Goal: Task Accomplishment & Management: Manage account settings

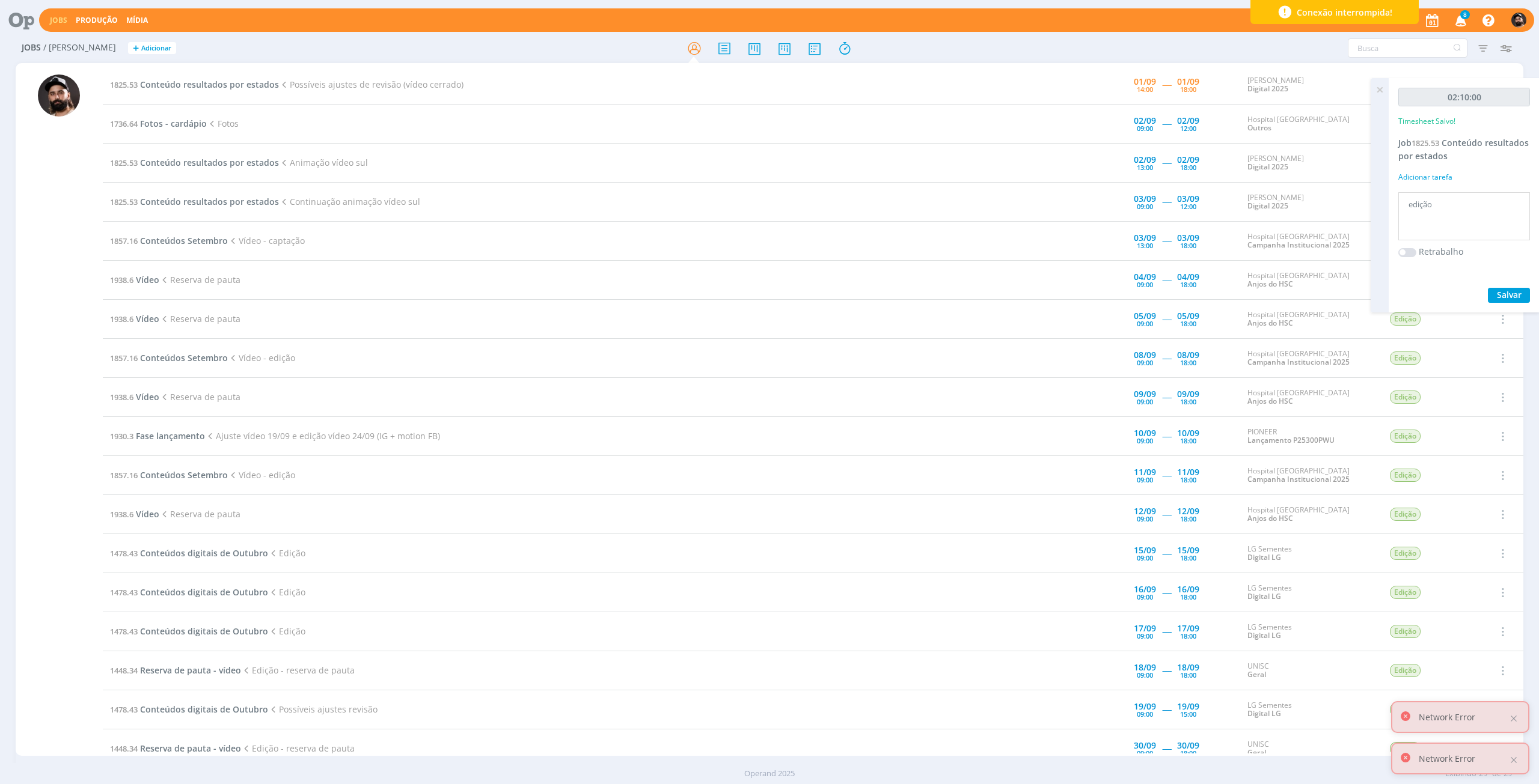
click at [1384, 95] on icon at bounding box center [1380, 90] width 22 height 23
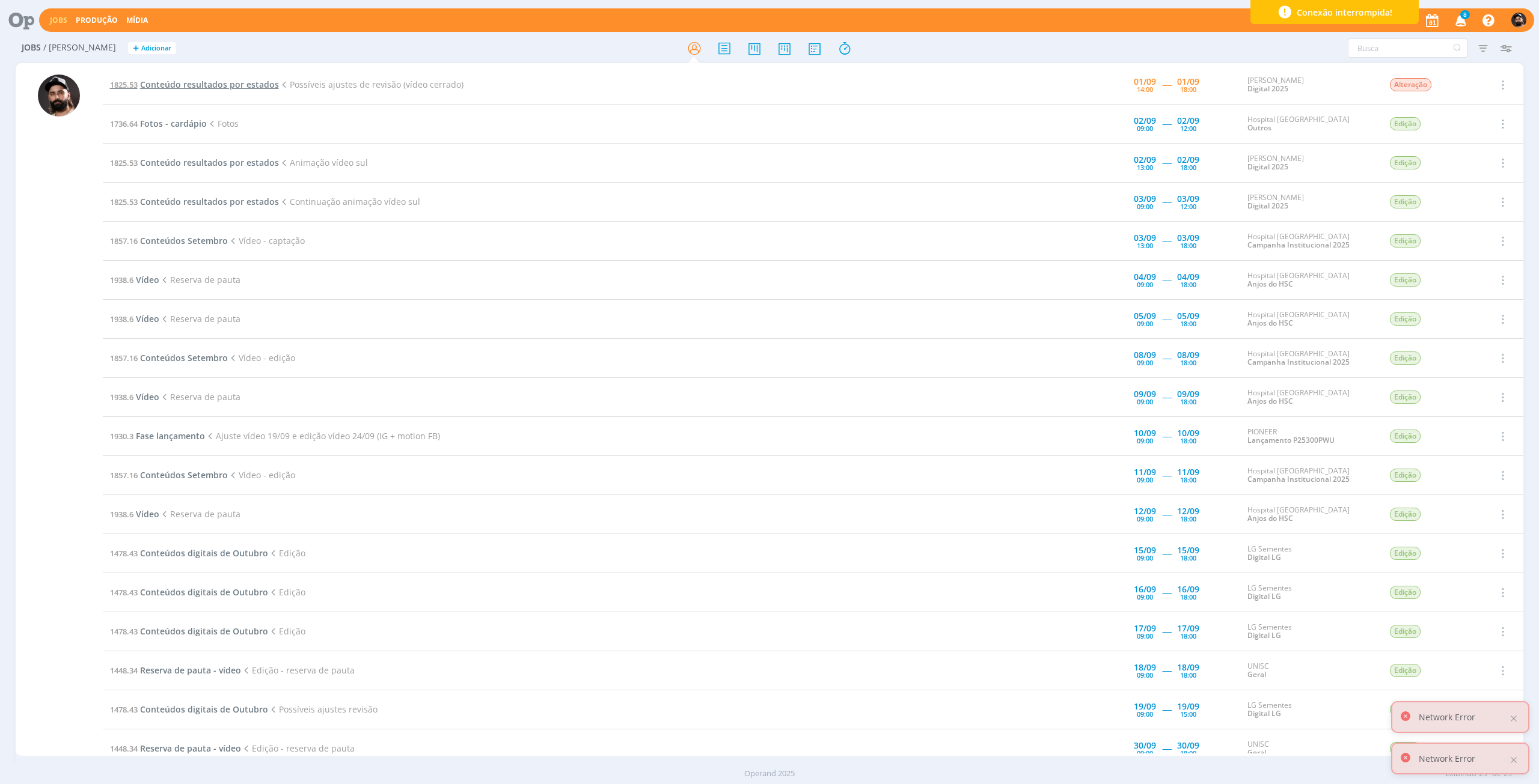
click at [237, 85] on span "Conteúdo resultados por estados" at bounding box center [209, 85] width 139 height 11
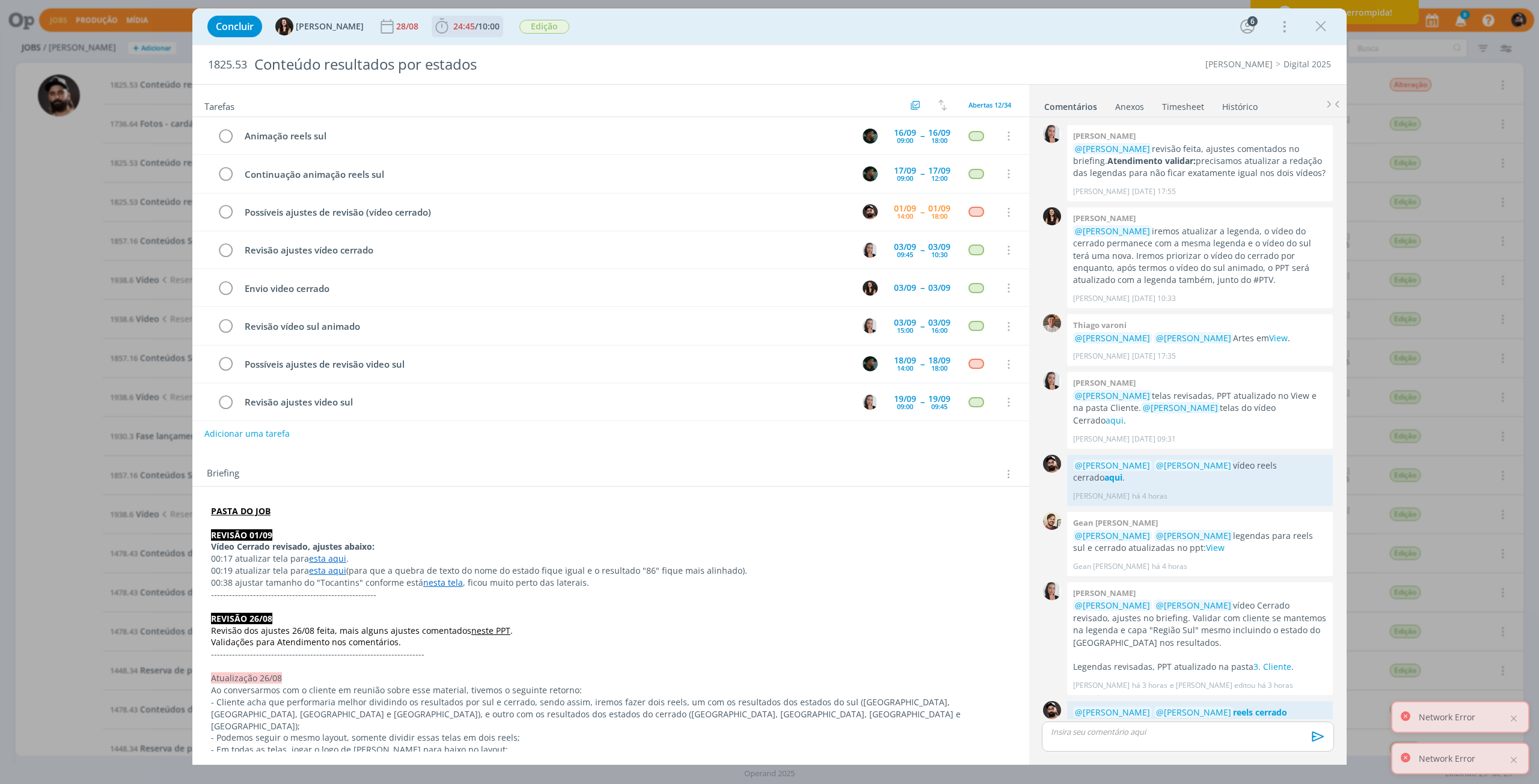
scroll to position [882, 0]
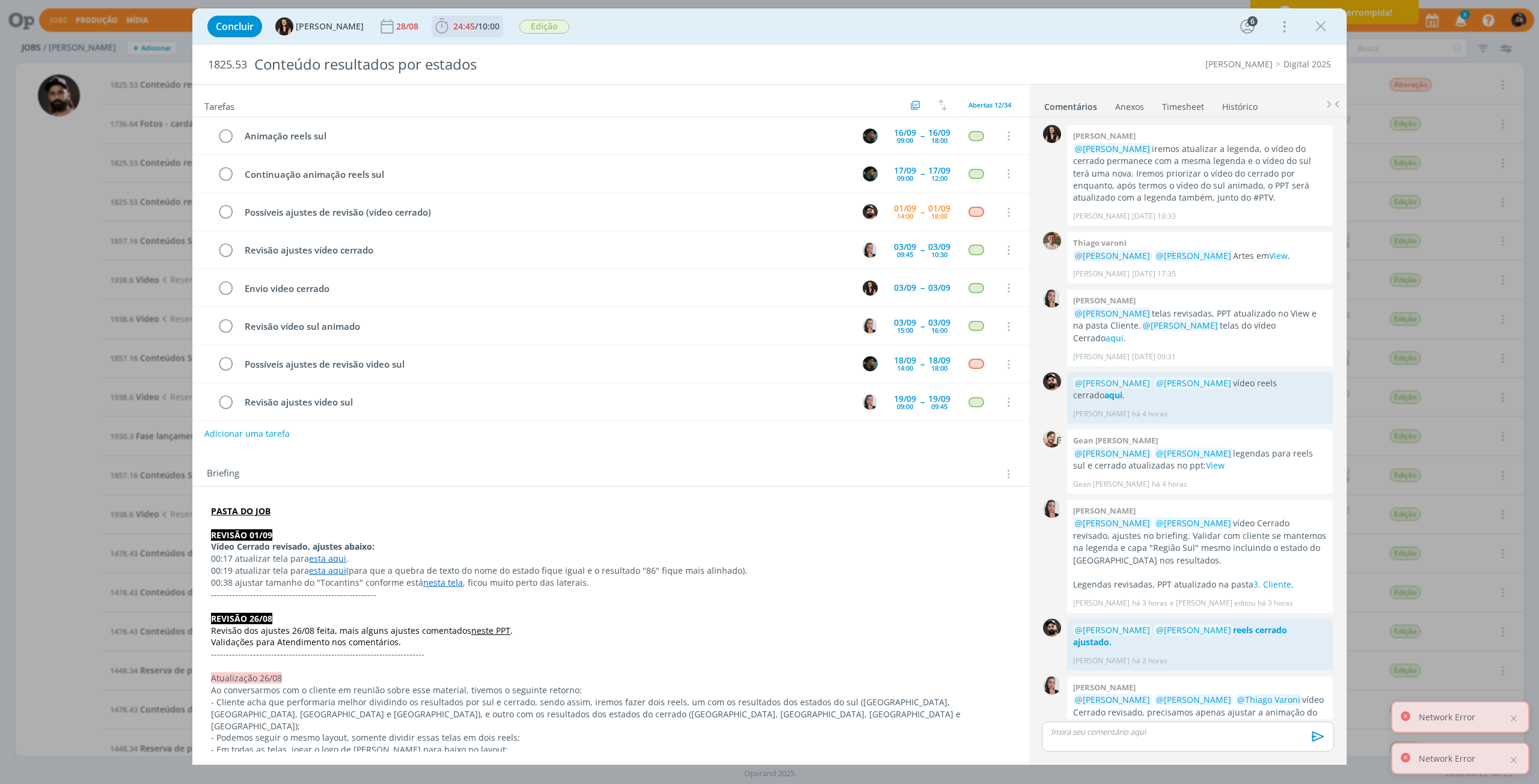
click at [433, 33] on icon "dialog" at bounding box center [441, 26] width 18 height 18
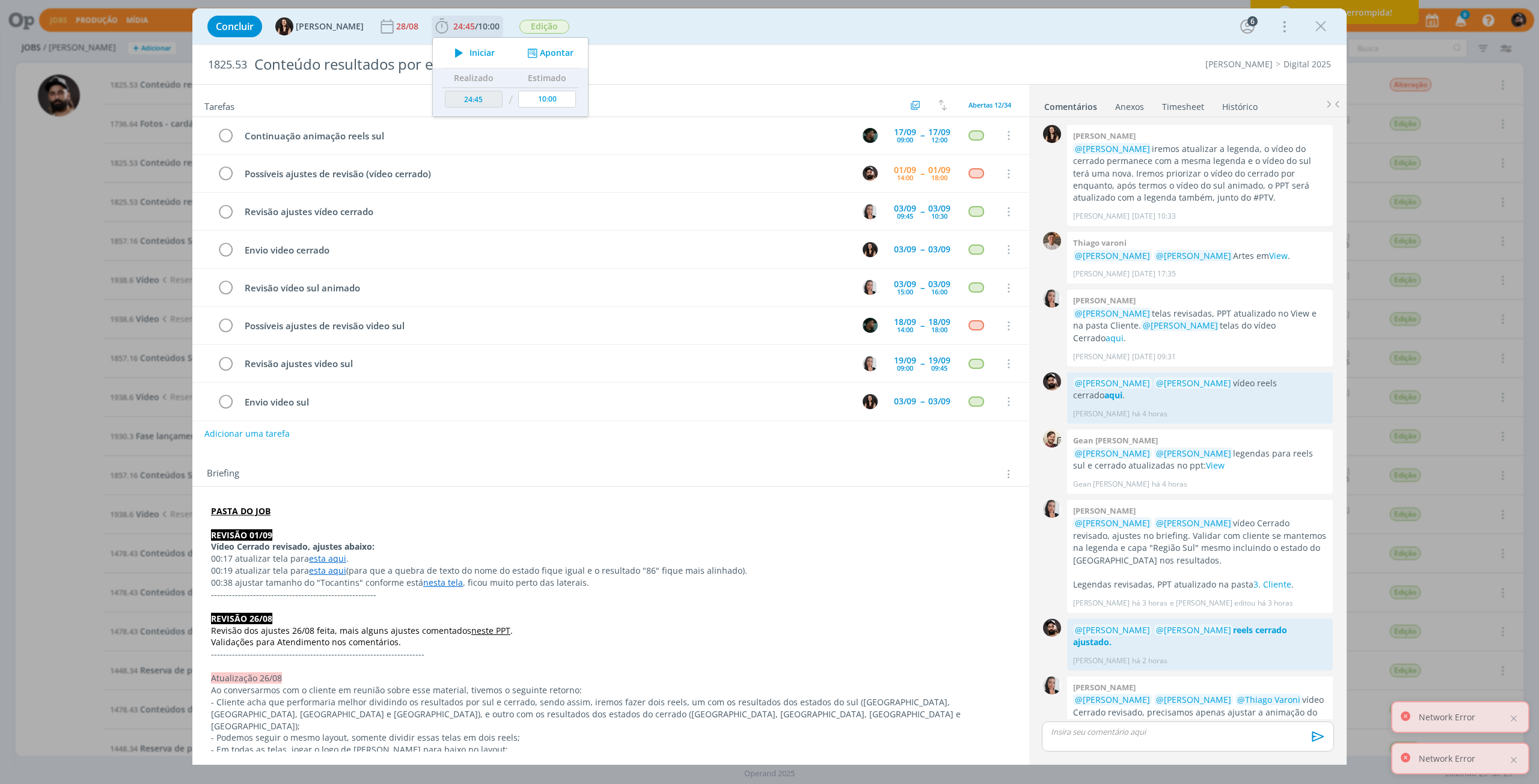
click at [450, 50] on icon "dialog" at bounding box center [459, 53] width 21 height 16
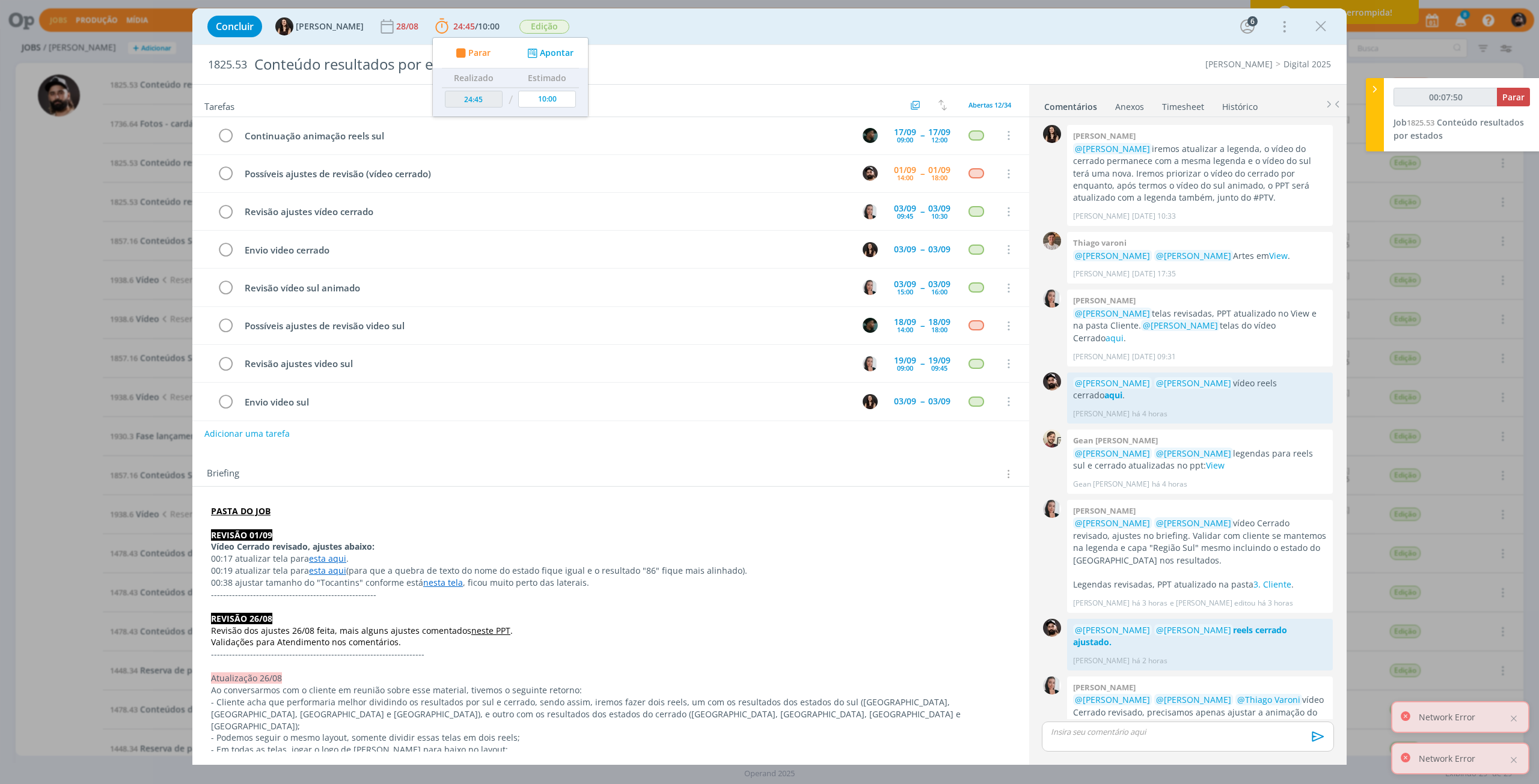
type input "00:08:50"
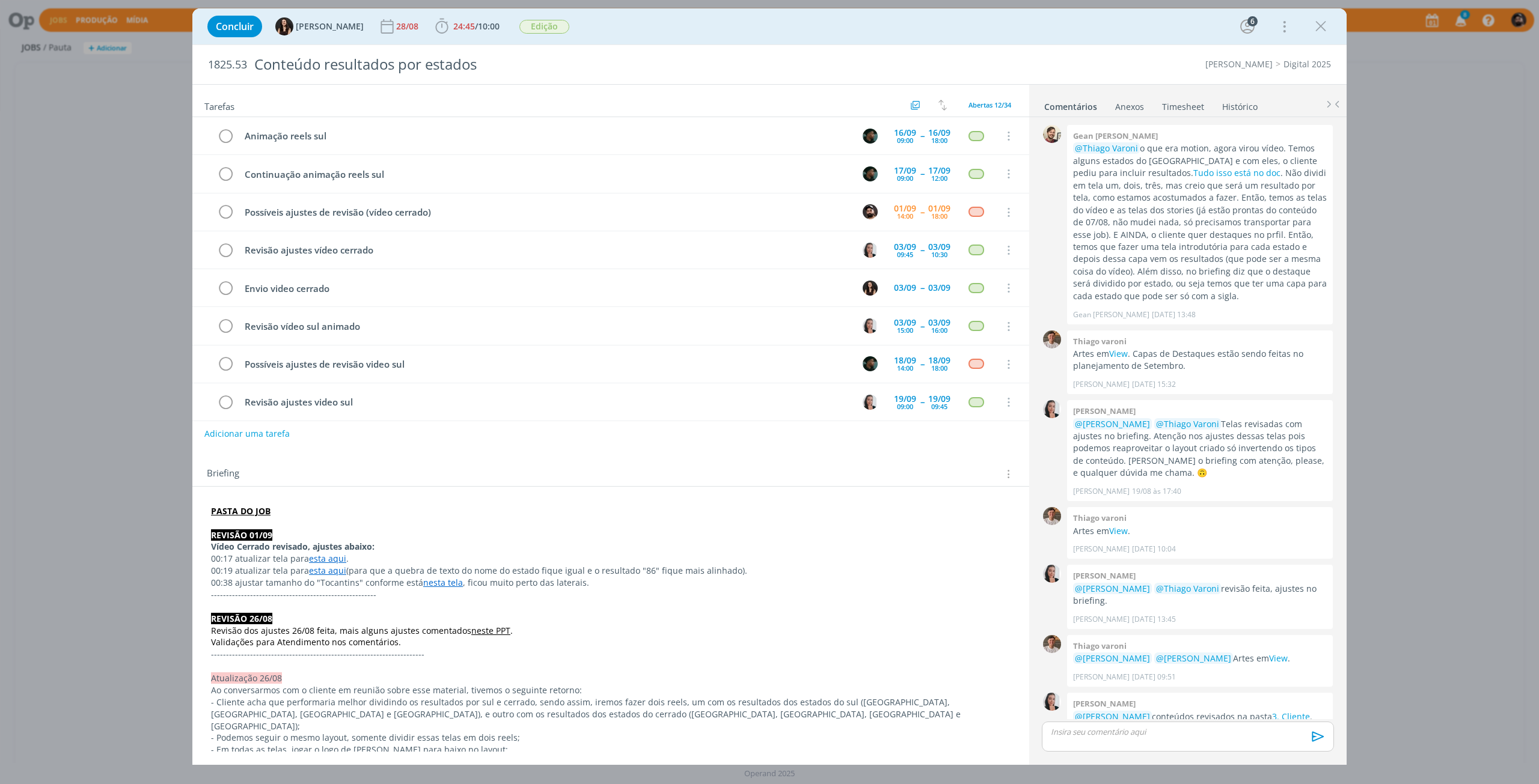
scroll to position [882, 0]
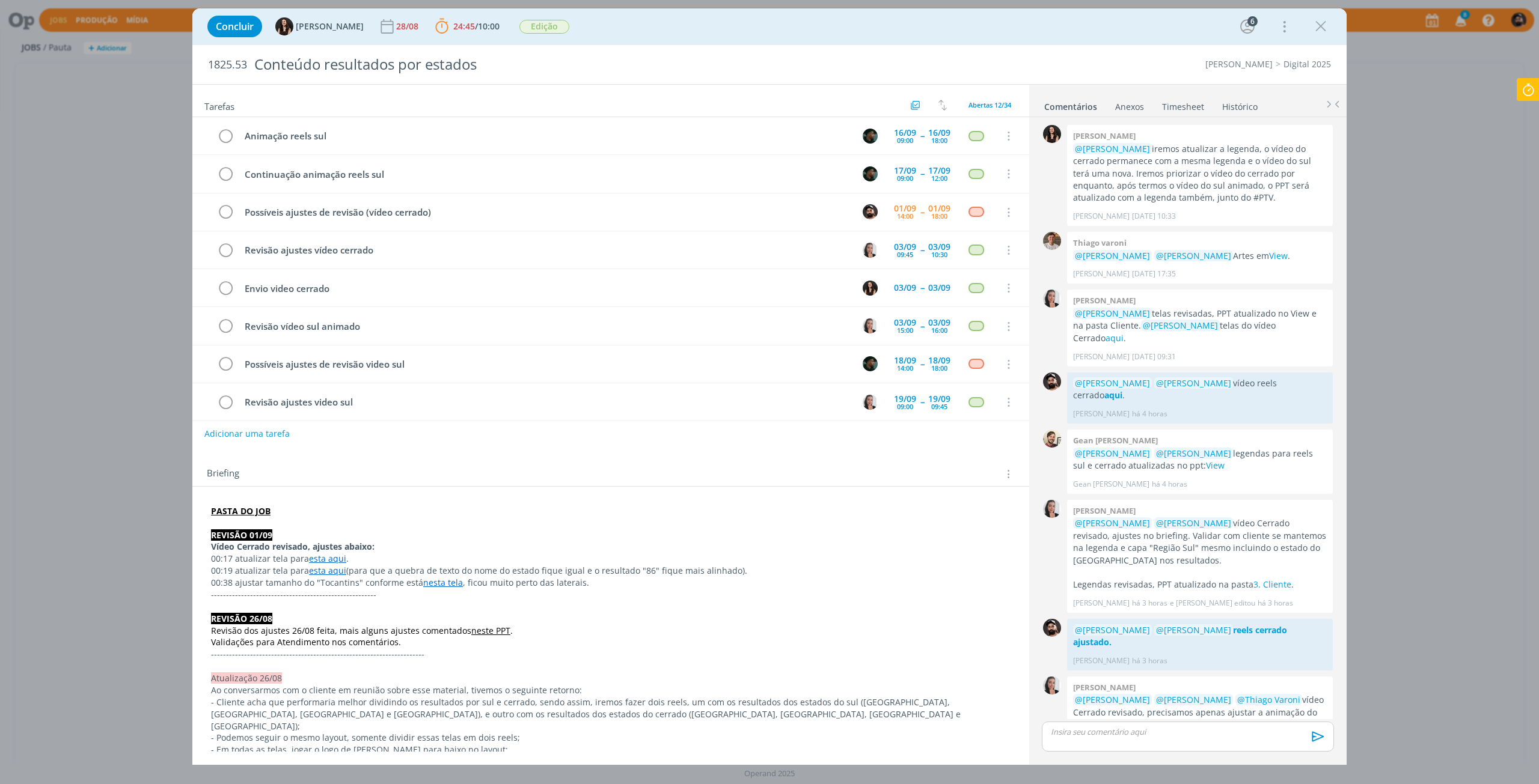
click at [1536, 88] on icon at bounding box center [1528, 90] width 22 height 23
type input "00:16:00"
click at [1521, 97] on span "Parar" at bounding box center [1513, 97] width 22 height 11
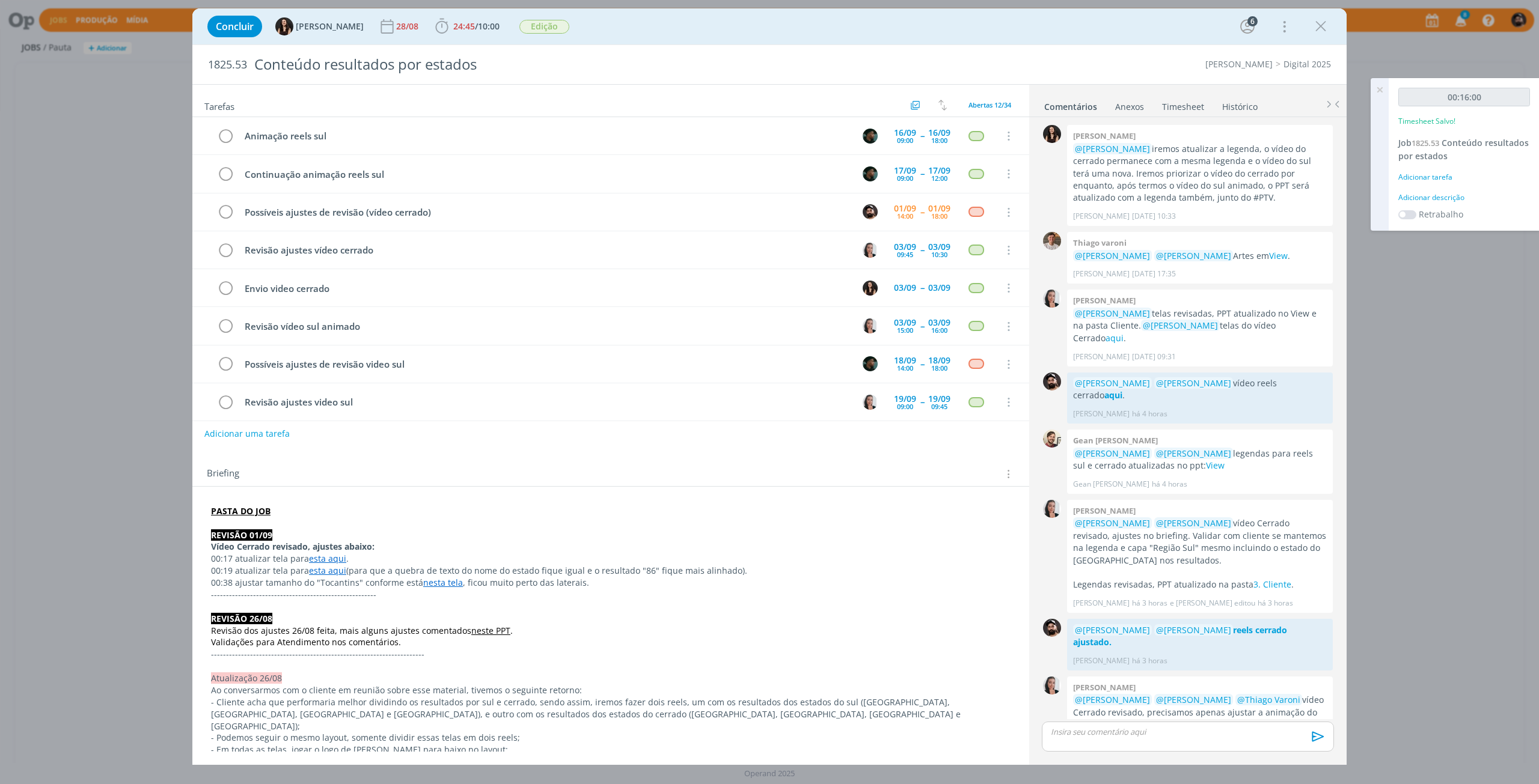
click at [1436, 187] on div "00:16:00 Timesheet Salvo! Job 1825.53 Conteúdo resultados por estados Adicionar…" at bounding box center [1464, 155] width 151 height 153
click at [1456, 219] on label "Retrabalho" at bounding box center [1441, 214] width 45 height 13
click at [1453, 197] on div "Adicionar descrição" at bounding box center [1464, 197] width 132 height 11
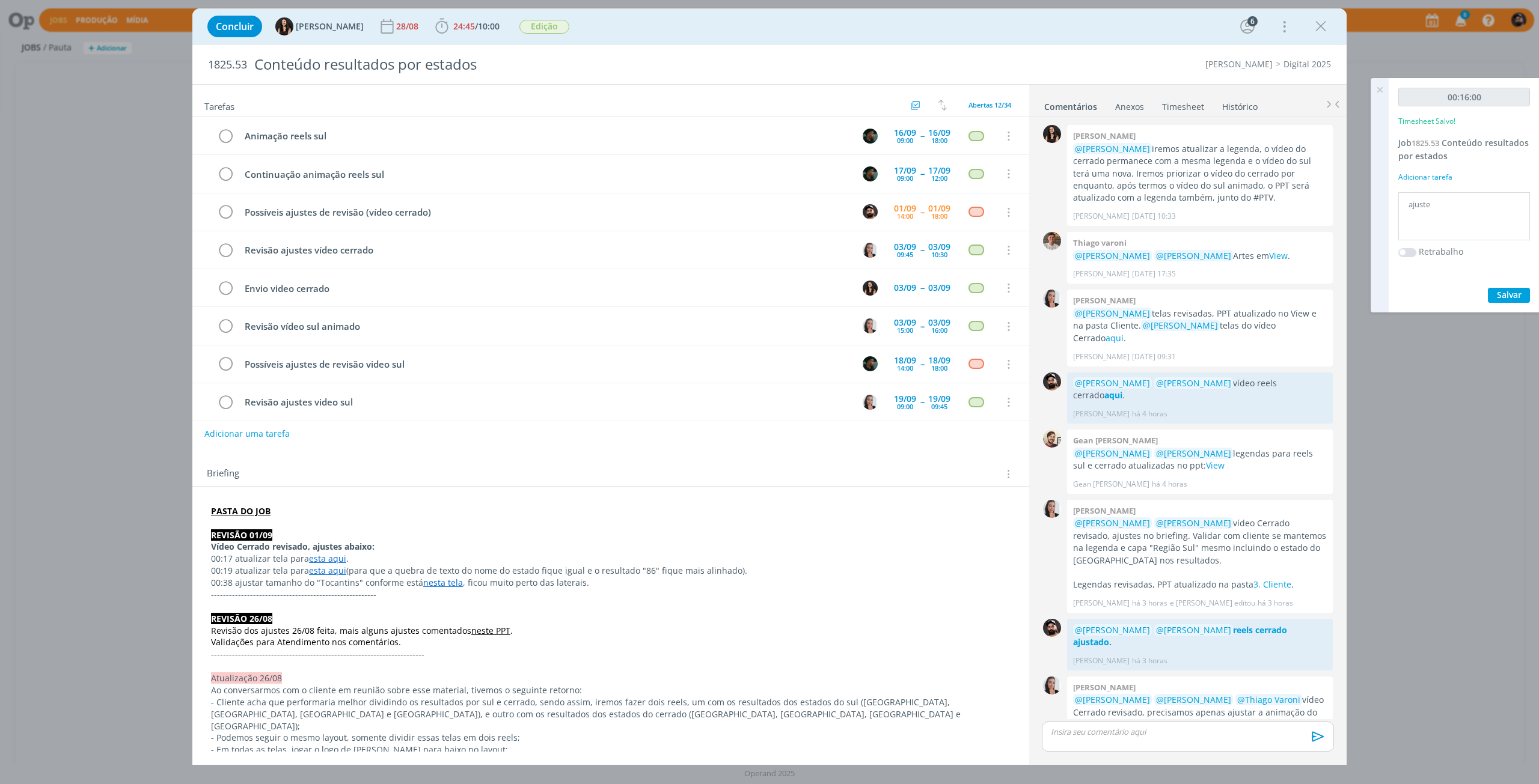
type textarea "ajuste"
click at [1521, 298] on span "Salvar" at bounding box center [1509, 295] width 24 height 11
click at [1382, 90] on icon at bounding box center [1380, 90] width 22 height 23
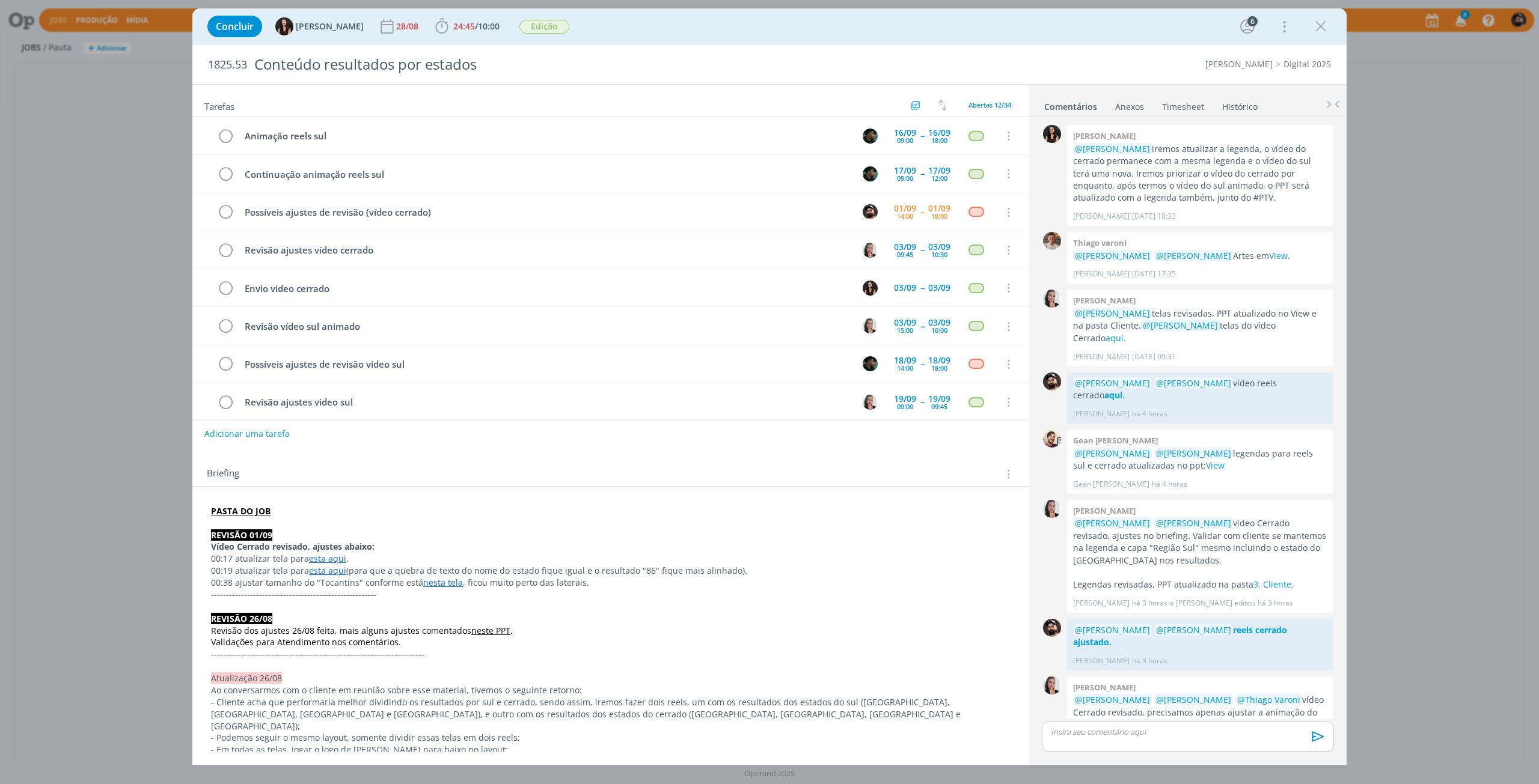
click at [1168, 109] on link "Timesheet" at bounding box center [1183, 104] width 43 height 18
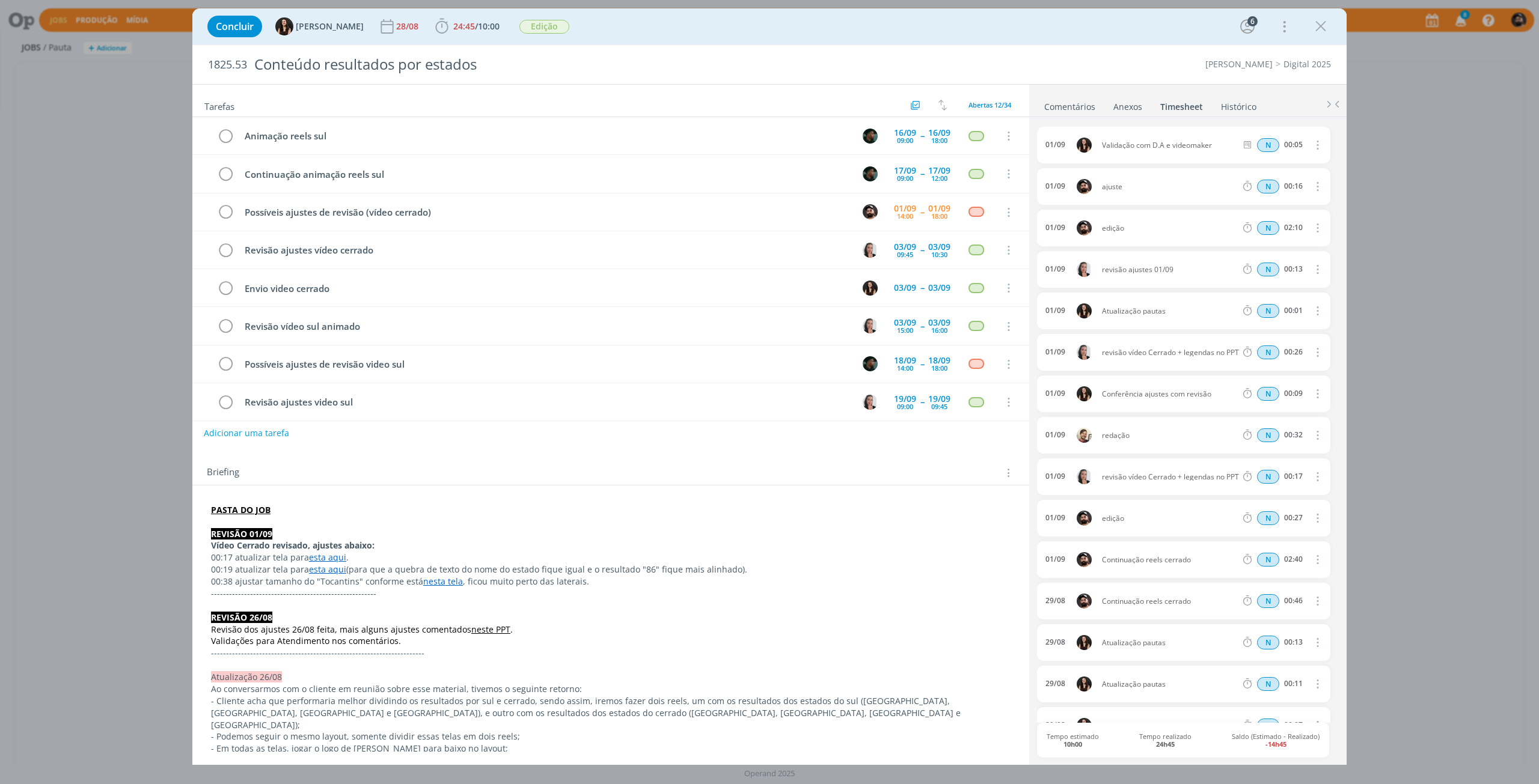
click at [268, 432] on button "Adicionar uma tarefa" at bounding box center [246, 433] width 85 height 21
click at [317, 559] on link "esta aqui" at bounding box center [327, 557] width 37 height 11
click at [481, 533] on p "REVISÃO 01/09" at bounding box center [611, 534] width 798 height 12
click at [244, 505] on strong "PASTA DO JOB" at bounding box center [241, 510] width 60 height 11
click at [266, 530] on link "https://sobeae.sharepoint.com/:f:/s/SOBEAE/EicDyxJmxktKu5gT7hW8CIkBr0f_L1cERINI…" at bounding box center [289, 533] width 91 height 16
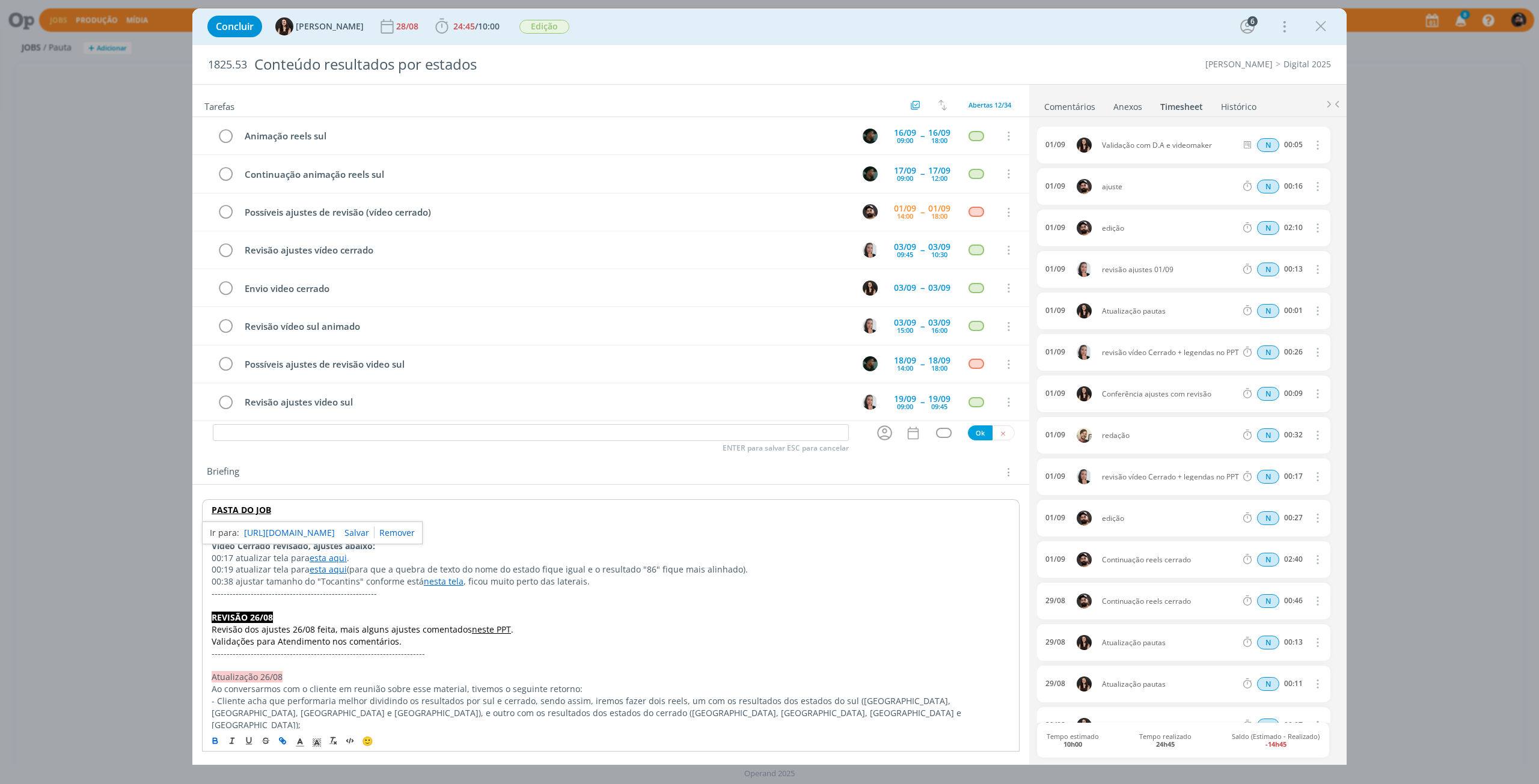
click at [1062, 115] on ul "Comentários Anexos 0 Timesheet Histórico" at bounding box center [1188, 101] width 317 height 33
click at [1071, 108] on link "Comentários" at bounding box center [1069, 104] width 52 height 18
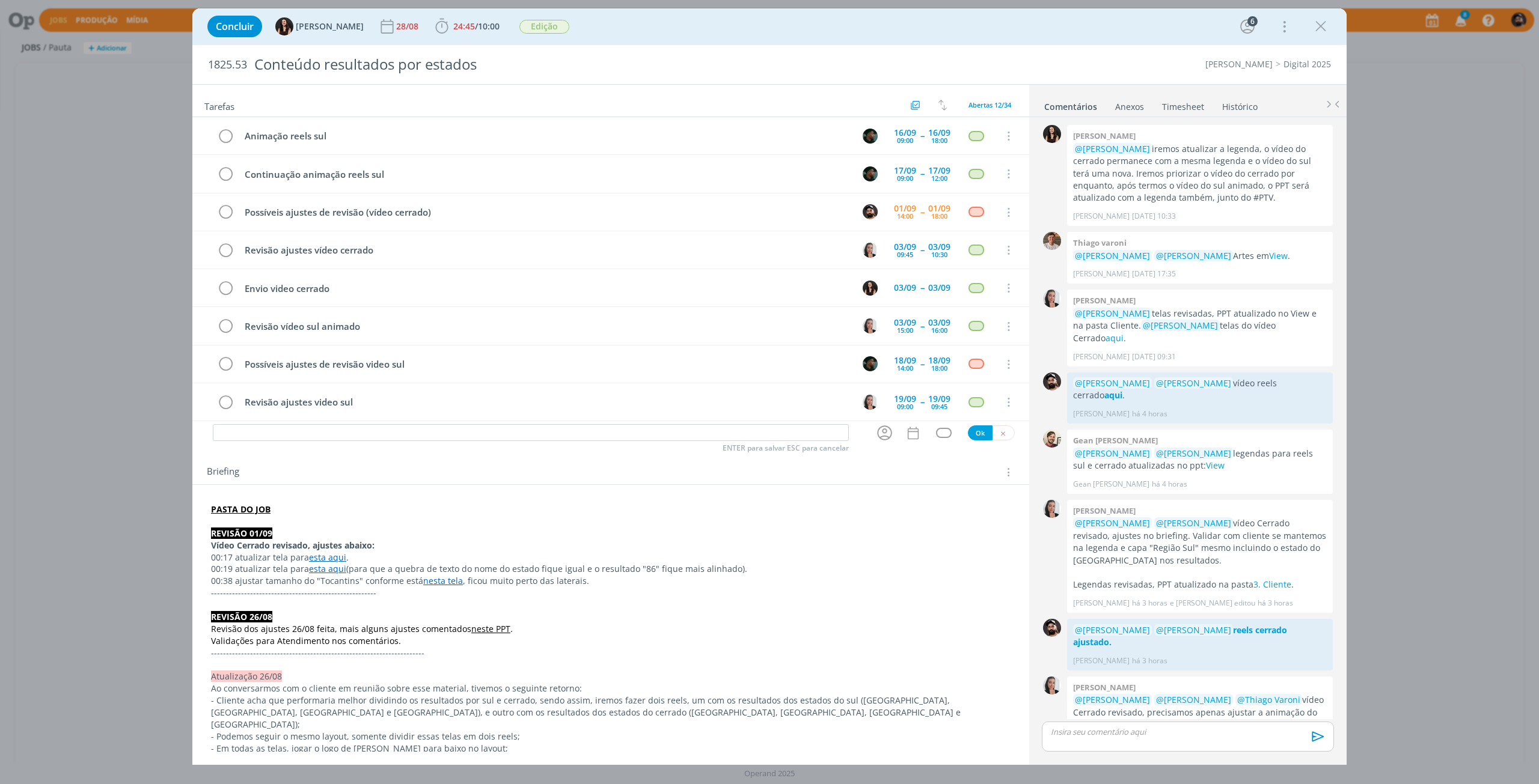
click at [1116, 734] on p "dialog" at bounding box center [1187, 731] width 273 height 11
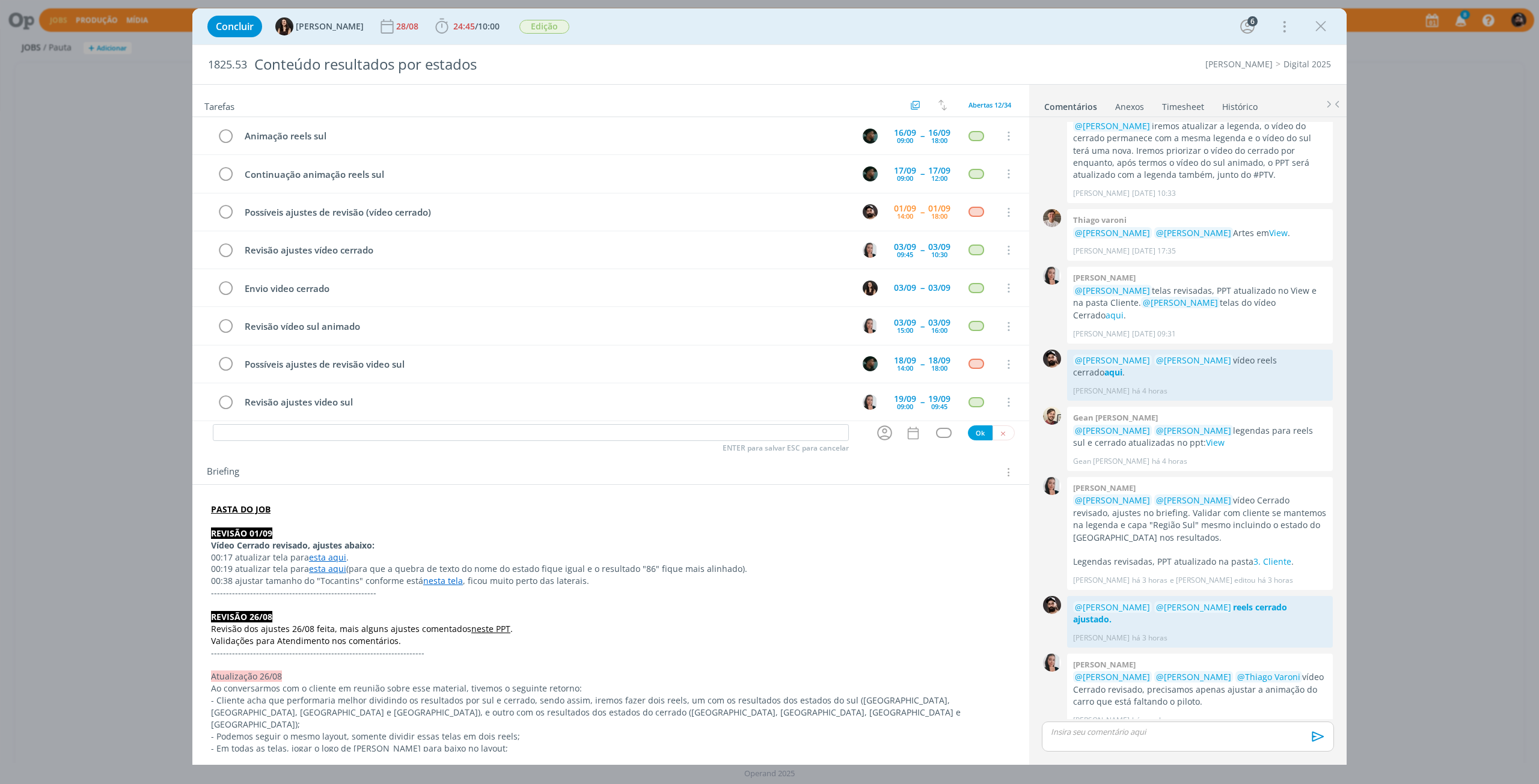
scroll to position [904, 0]
click at [1208, 713] on p "﻿ @ Caroline Pieczarka ﻿ ﻿ @ Isabelle Silva ﻿ vídeo ajustado aqui." at bounding box center [1187, 709] width 273 height 11
click at [1201, 712] on p "﻿ @ Caroline Pieczarka ﻿ ﻿ @ Isabelle Silva ﻿ vídeo ajustado aqui." at bounding box center [1187, 709] width 273 height 11
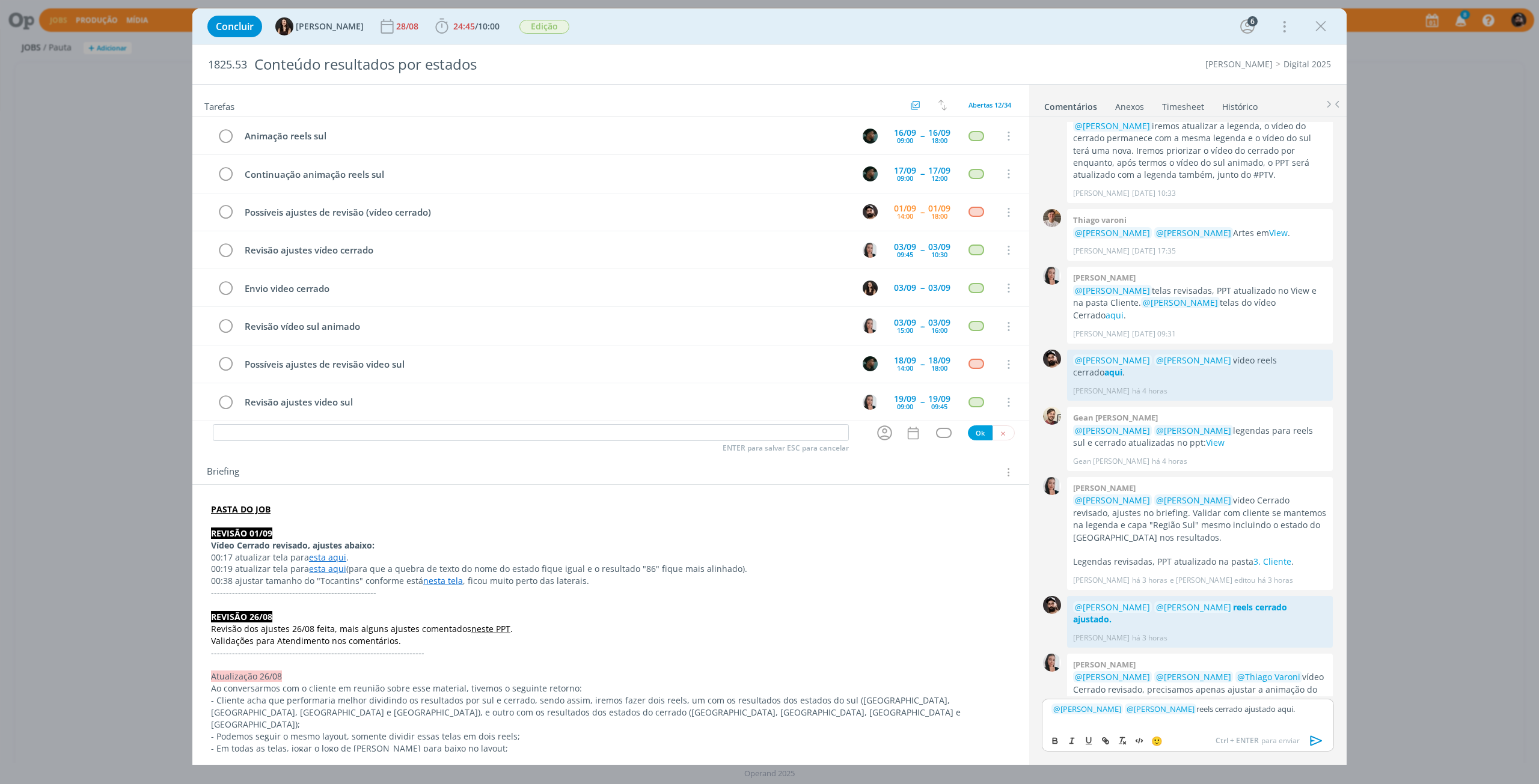
click at [1279, 712] on p "﻿ @ Caroline Pieczarka ﻿ ﻿ @ Isabelle Silva ﻿ reels cerrado ajustado aqui." at bounding box center [1187, 709] width 273 height 11
click at [1051, 744] on icon "dialog" at bounding box center [1054, 741] width 9 height 9
click at [1105, 741] on icon "dialog" at bounding box center [1104, 740] width 4 height 4
paste input "https://sobeae.sharepoint.com/sites/SOBEAE/_layouts/15/stream.aspx?id=%2Fsites%…"
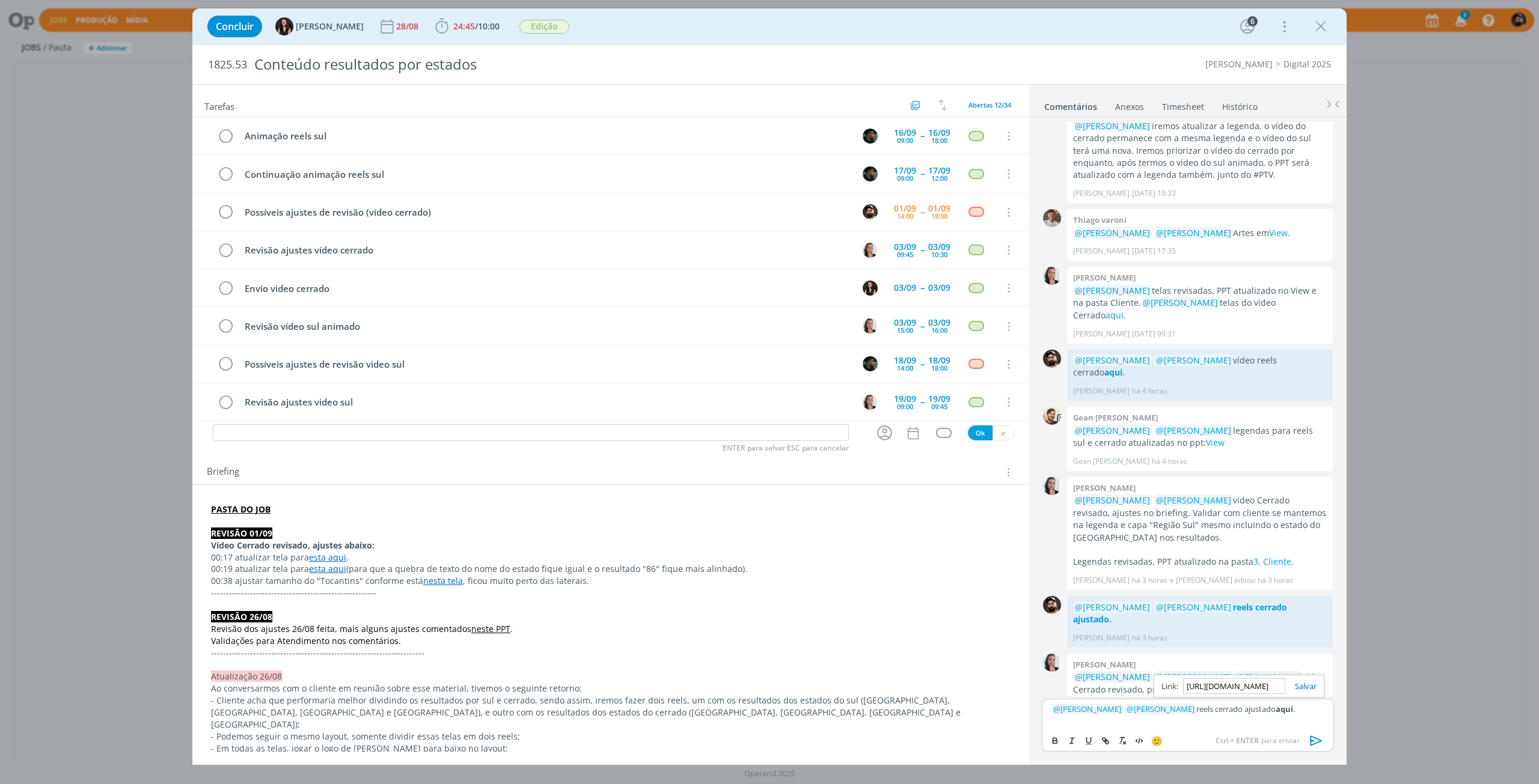
scroll to position [0, 1912]
type input "https://sobeae.sharepoint.com/sites/SOBEAE/_layouts/15/stream.aspx?id=%2Fsites%…"
click at [1316, 689] on link "dialog" at bounding box center [1301, 686] width 31 height 11
click at [1319, 716] on div "﻿ @ Caroline Pieczarka ﻿ ﻿ @ Isabelle Silva ﻿ reels cerrado ajustado aqui ." at bounding box center [1188, 714] width 292 height 30
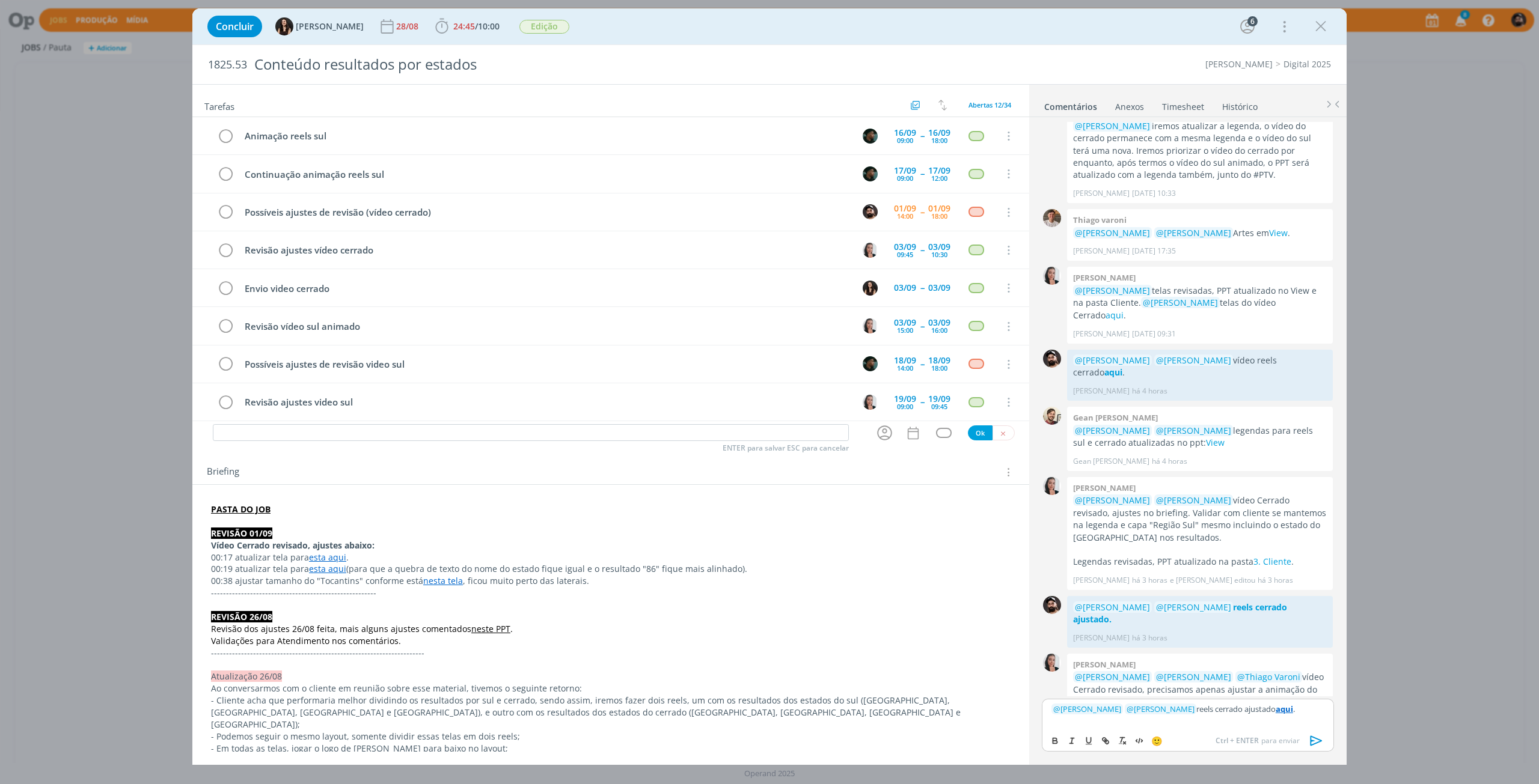
click at [1319, 741] on icon "dialog" at bounding box center [1316, 741] width 18 height 18
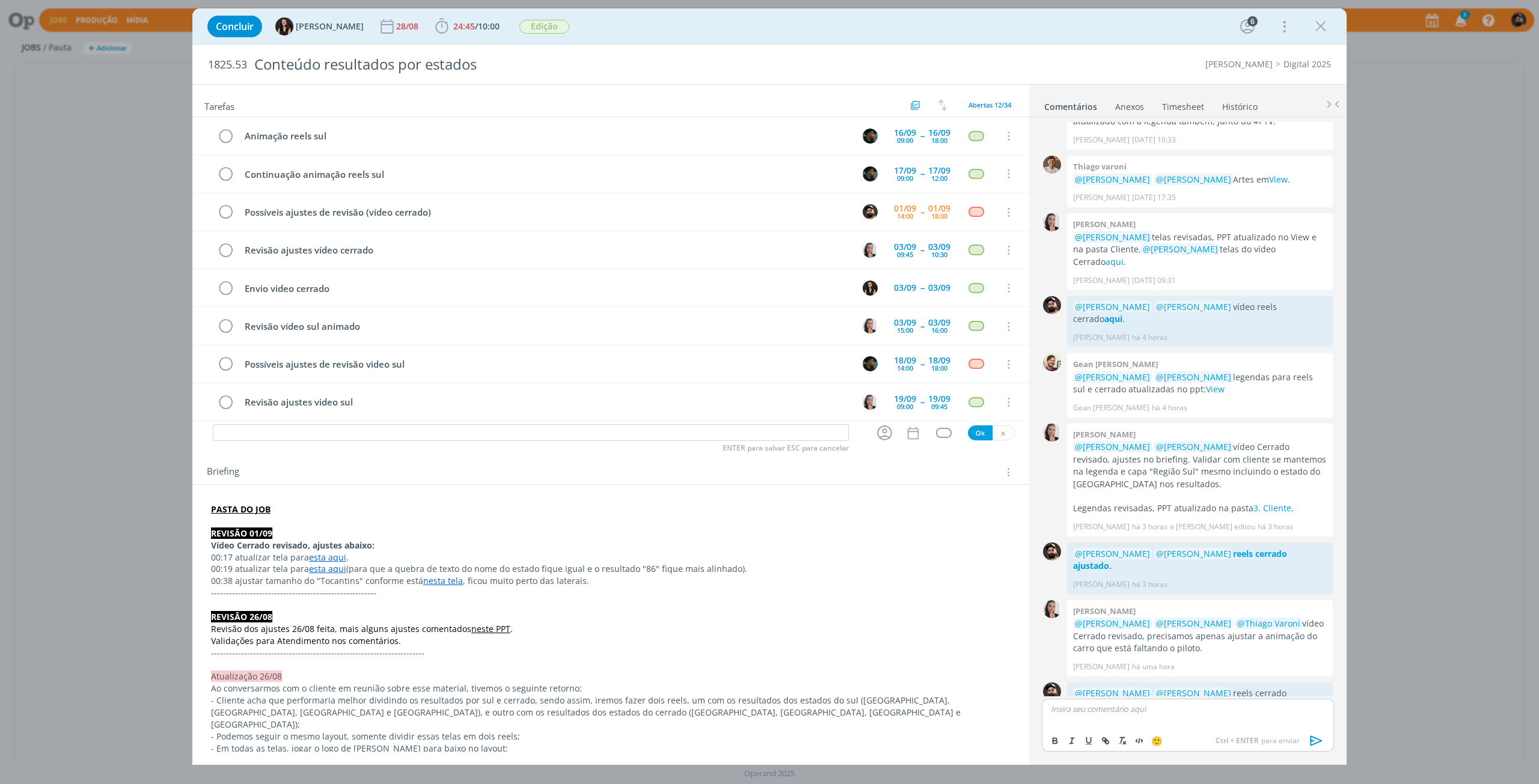
scroll to position [961, 0]
click at [230, 216] on icon "dialog" at bounding box center [225, 212] width 17 height 18
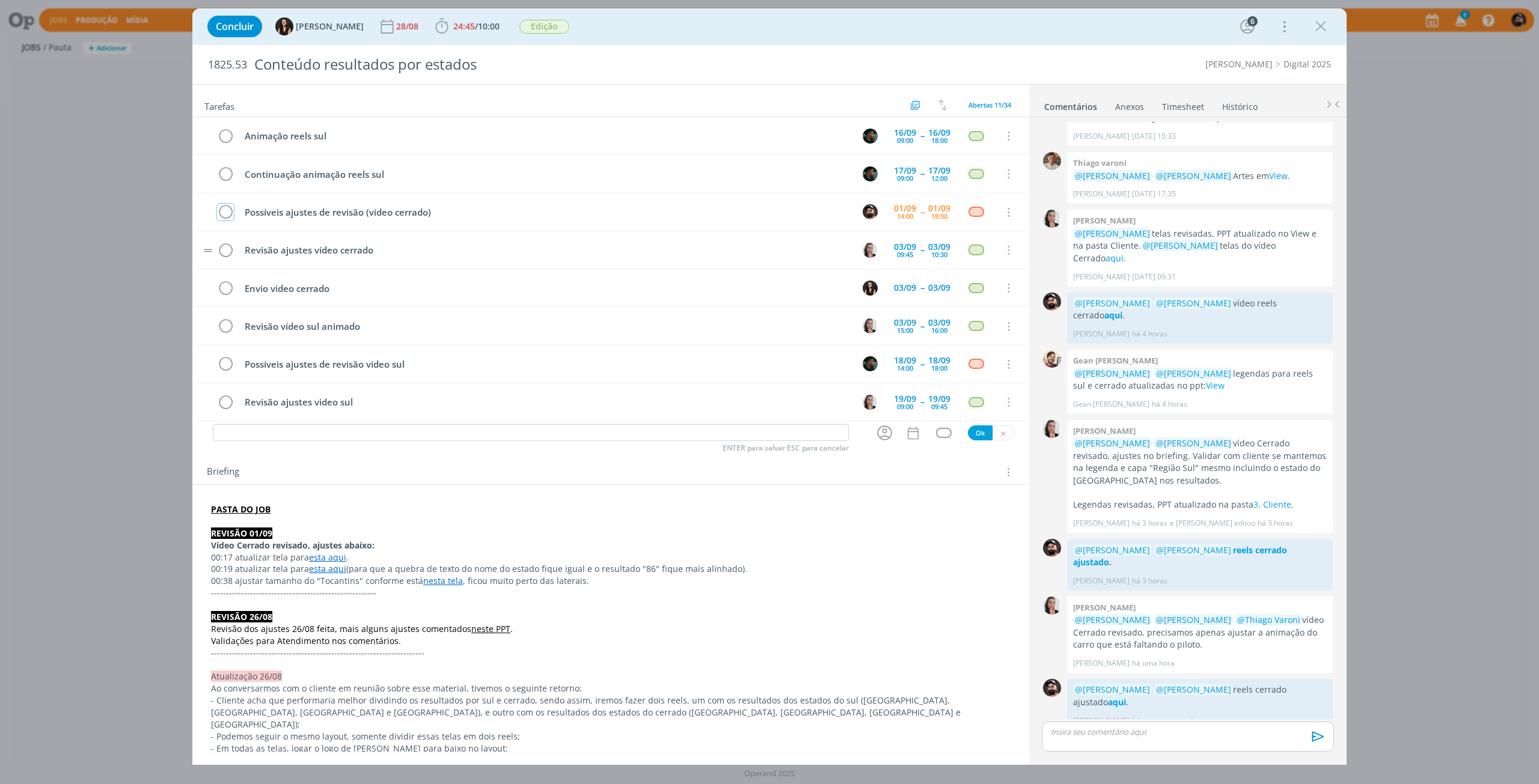
scroll to position [939, 0]
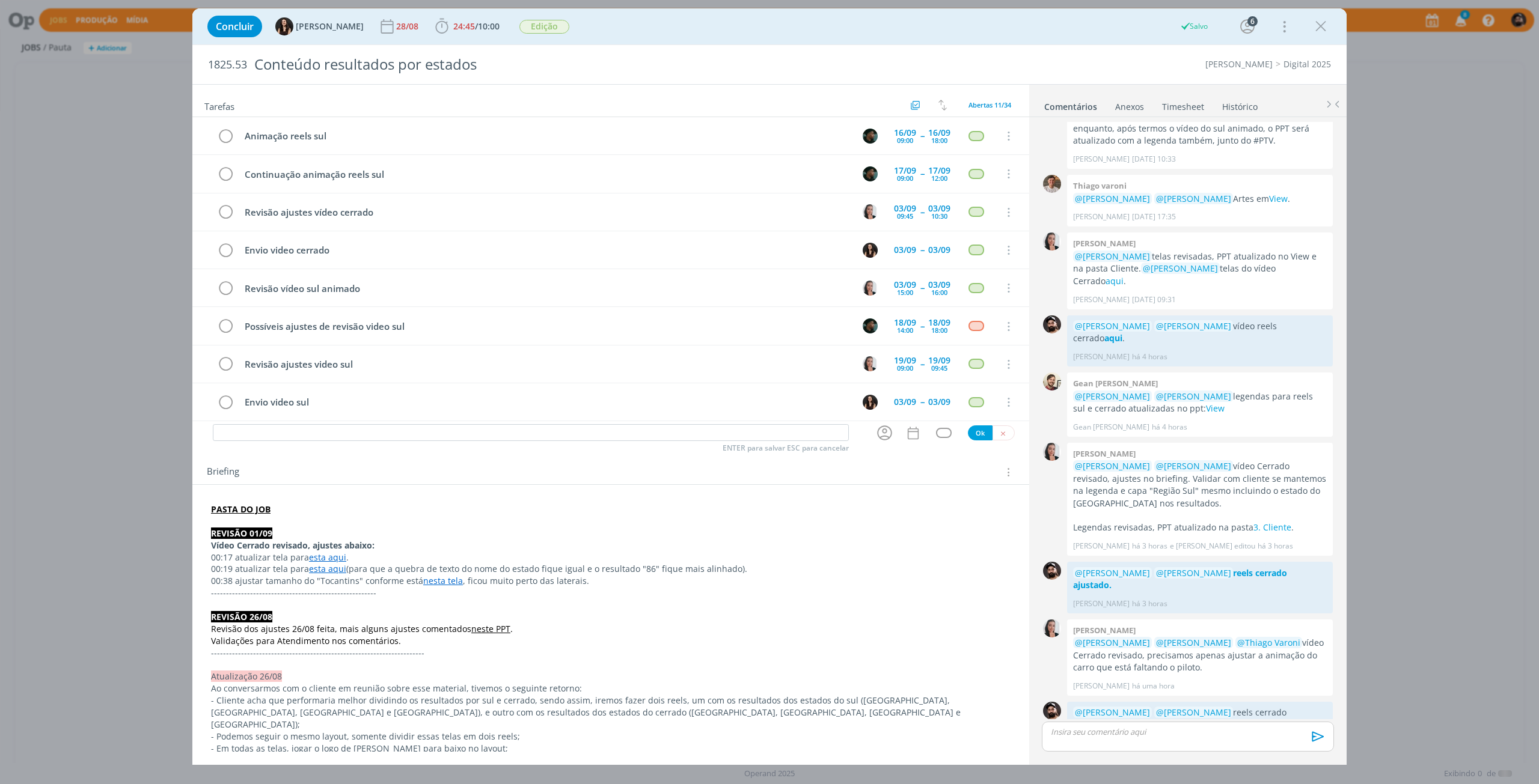
drag, startPoint x: 1324, startPoint y: 31, endPoint x: 1081, endPoint y: 401, distance: 442.7
click at [1324, 31] on icon "dialog" at bounding box center [1320, 26] width 18 height 18
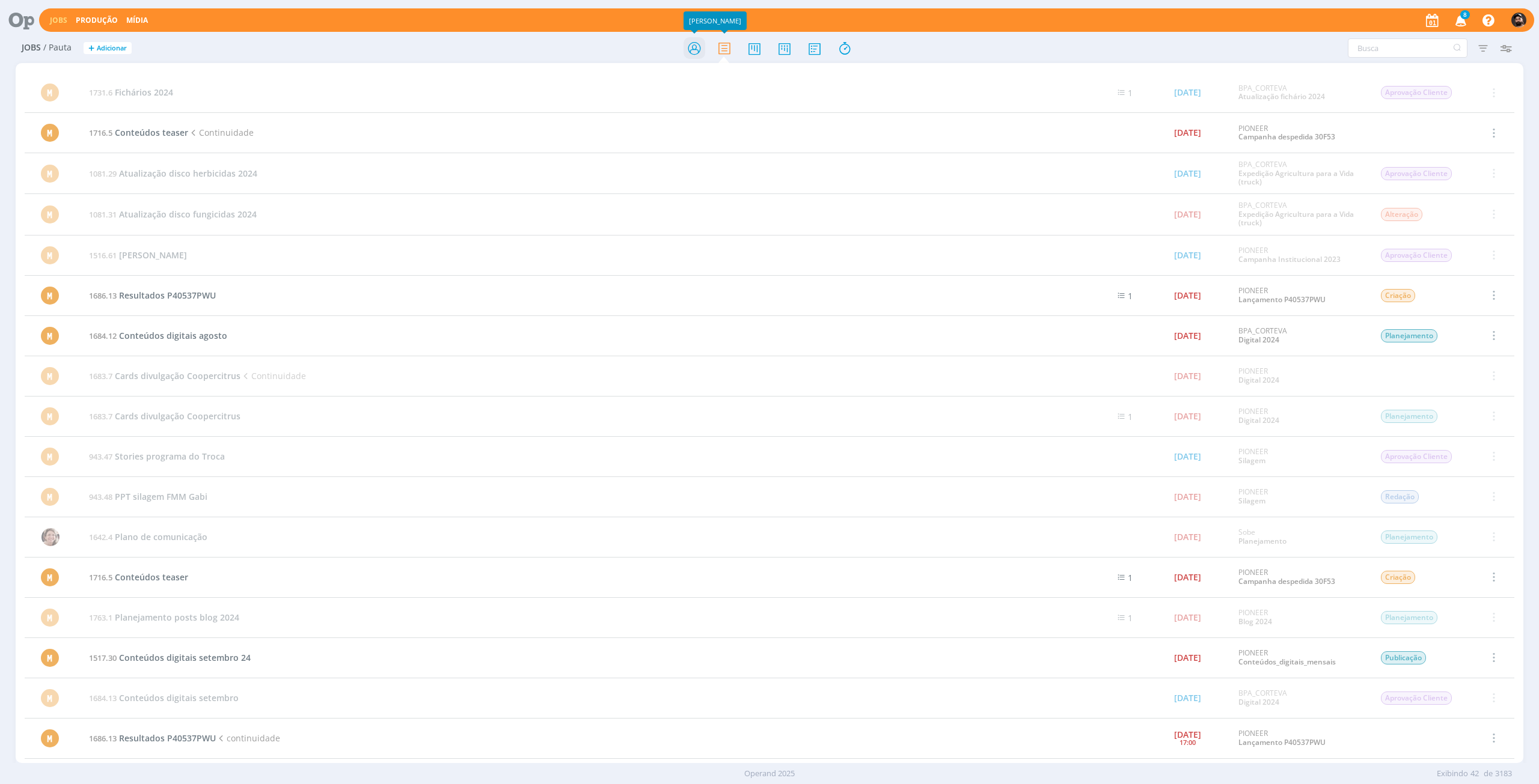
click at [693, 53] on icon at bounding box center [694, 48] width 22 height 23
